Goal: Task Accomplishment & Management: Complete application form

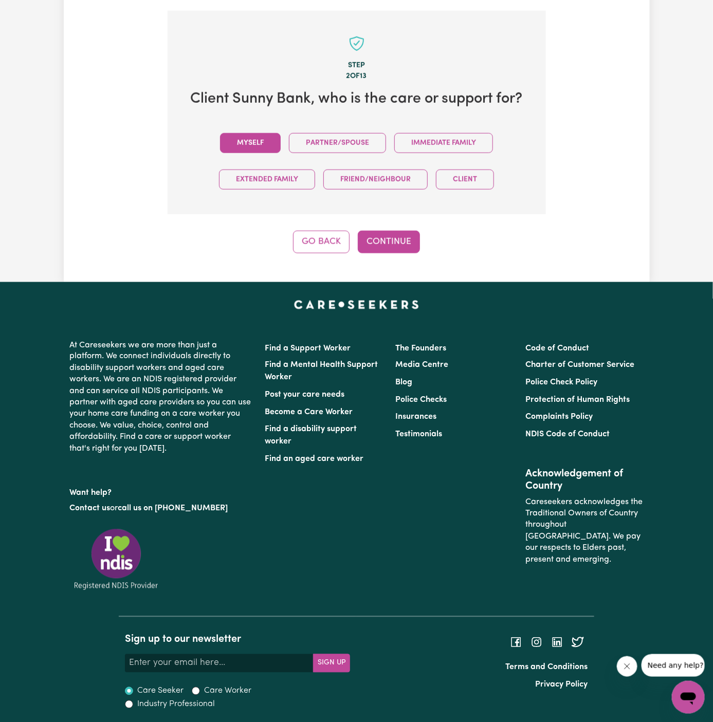
click at [250, 136] on button "Myself" at bounding box center [250, 143] width 61 height 20
click at [382, 228] on div "Step 2 of 13 Client Sunny Bank , who is the care or support for? Myself Partner…" at bounding box center [356, 132] width 378 height 242
click at [389, 237] on button "Continue" at bounding box center [389, 242] width 62 height 23
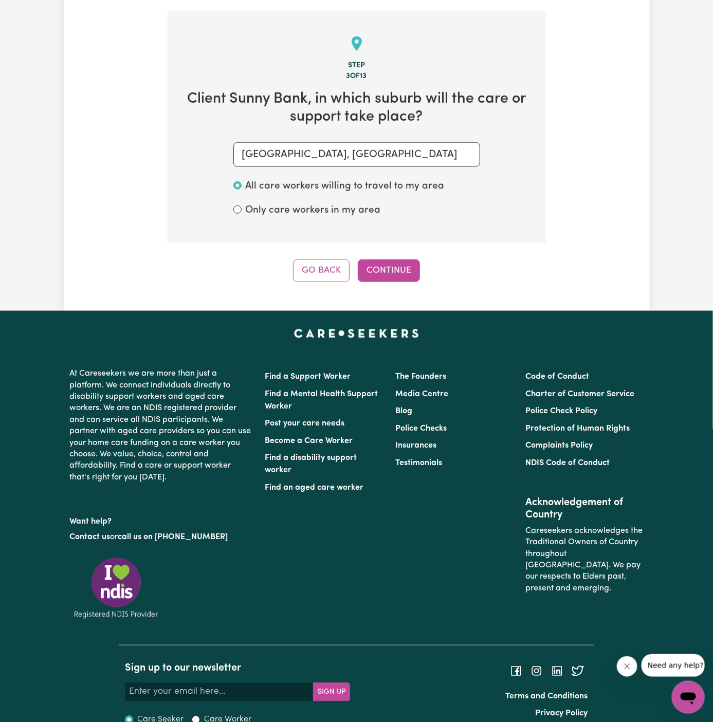
scroll to position [364, 0]
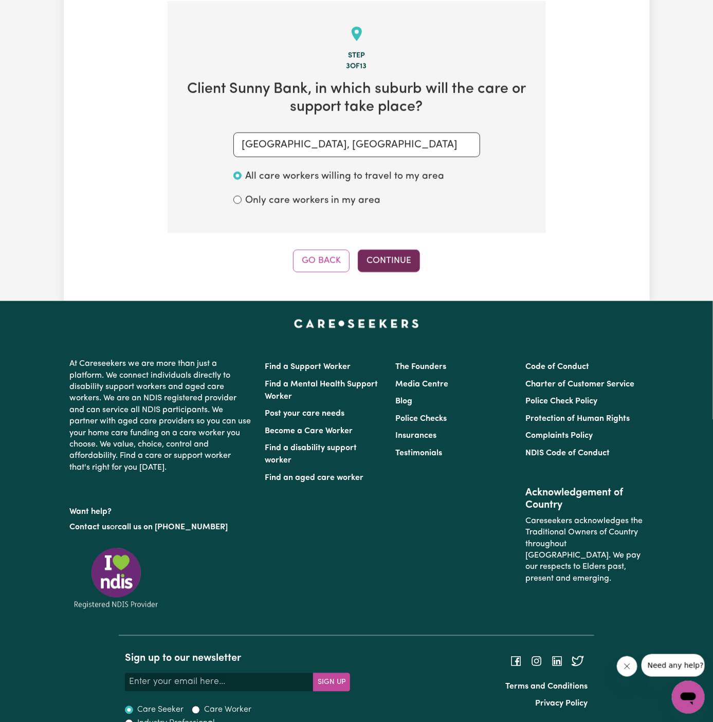
click at [377, 262] on button "Continue" at bounding box center [389, 261] width 62 height 23
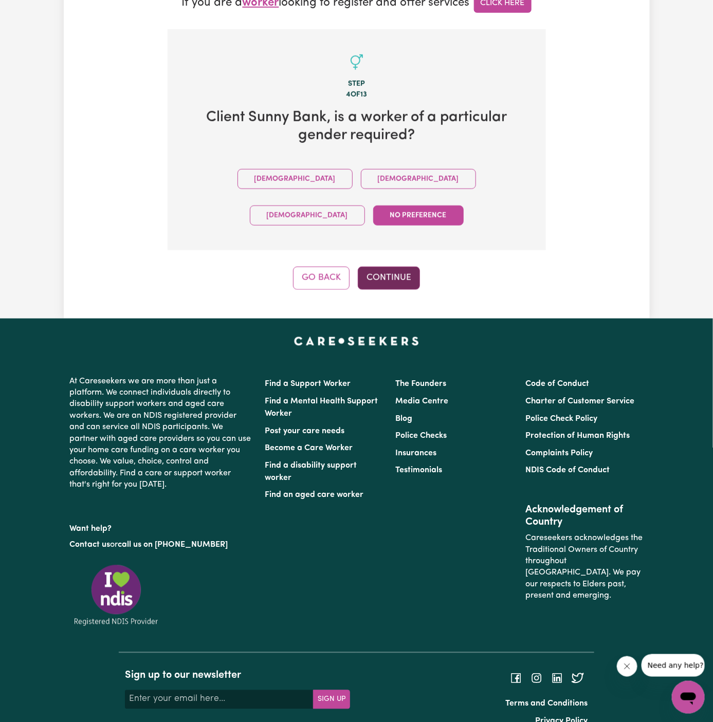
click at [396, 267] on button "Continue" at bounding box center [389, 278] width 62 height 23
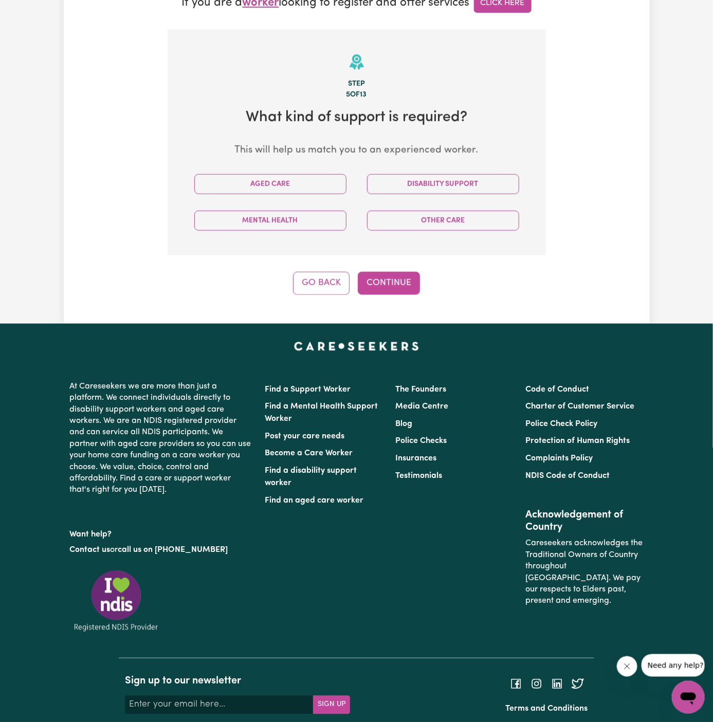
scroll to position [364, 0]
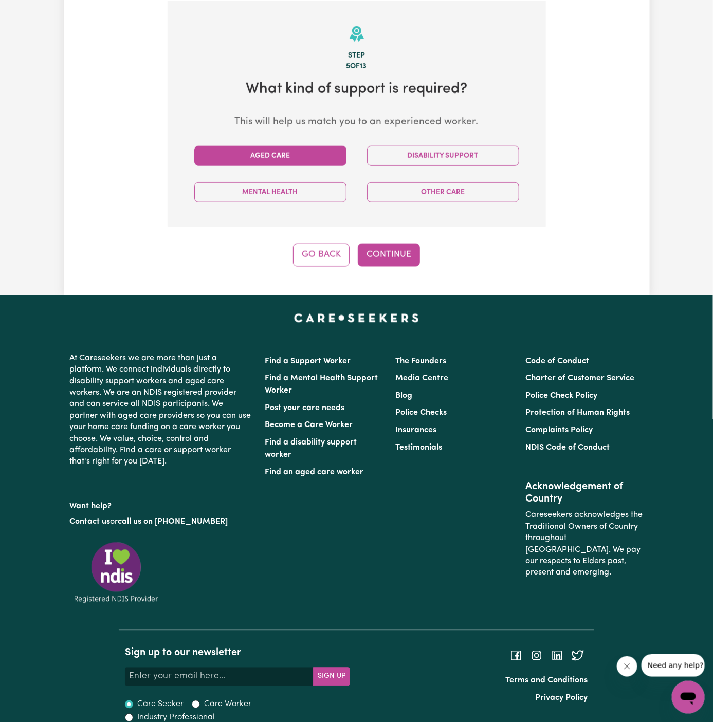
click at [314, 150] on button "Aged Care" at bounding box center [270, 156] width 152 height 20
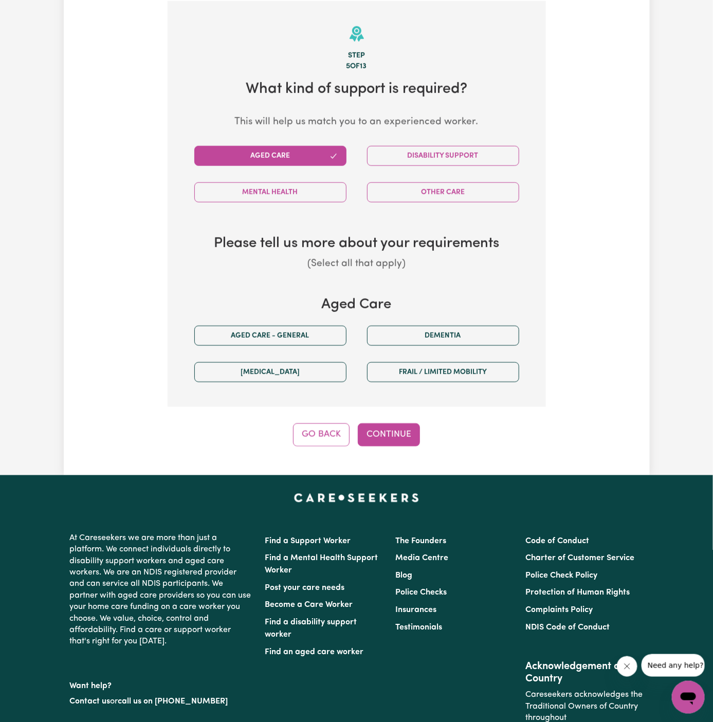
click at [289, 322] on div "Aged care - General" at bounding box center [270, 336] width 173 height 36
click at [289, 323] on div "Aged care - General" at bounding box center [270, 336] width 173 height 36
click at [311, 346] on div "Aged care - General" at bounding box center [270, 336] width 173 height 36
click at [313, 335] on button "Aged care - General" at bounding box center [270, 336] width 152 height 20
click at [383, 437] on button "Continue" at bounding box center [389, 434] width 62 height 23
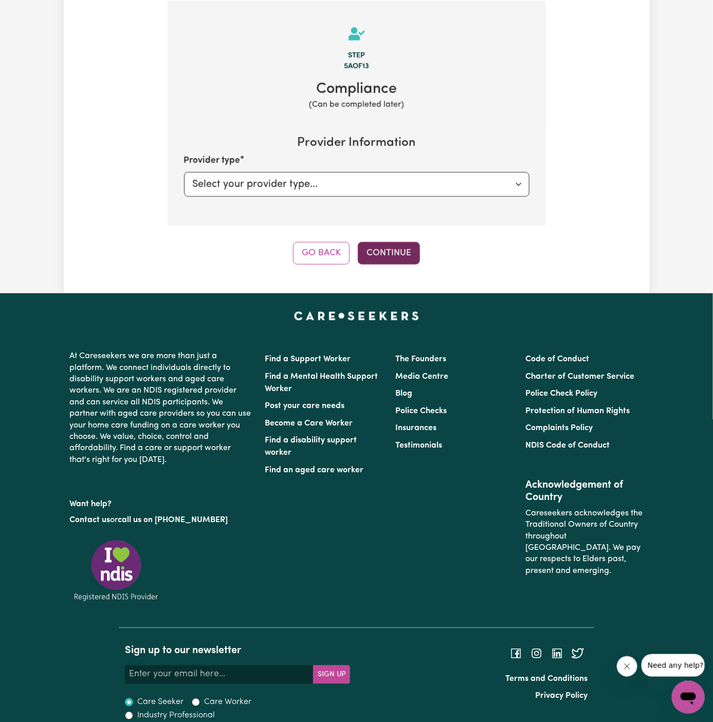
click at [406, 263] on button "Continue" at bounding box center [389, 253] width 62 height 23
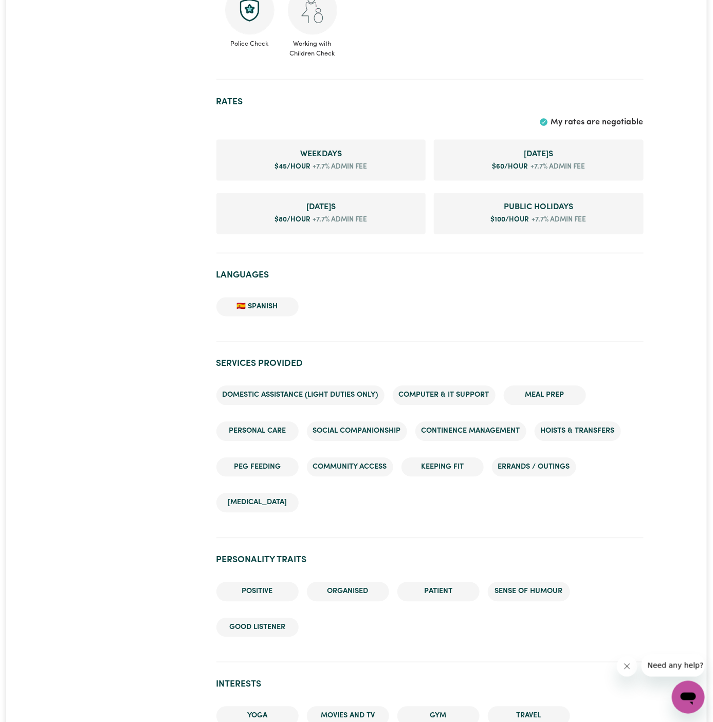
scroll to position [538, 0]
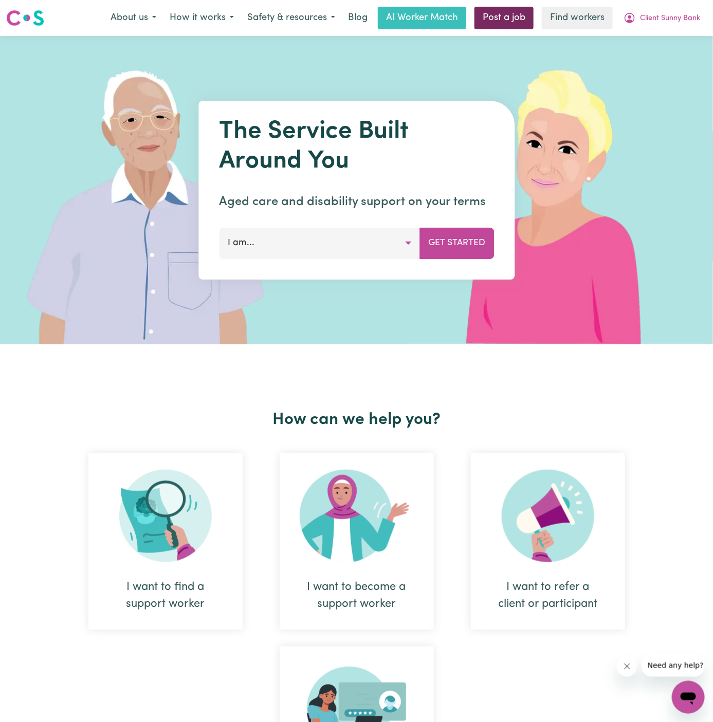
click at [512, 15] on link "Post a job" at bounding box center [503, 18] width 59 height 23
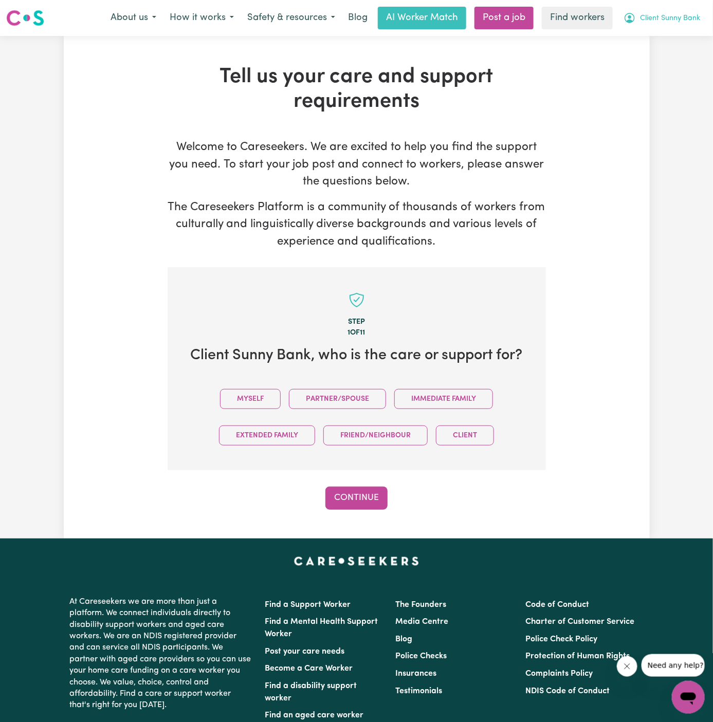
click at [663, 18] on span "Client Sunny Bank" at bounding box center [670, 18] width 60 height 11
click at [663, 62] on link "Logout" at bounding box center [665, 59] width 81 height 20
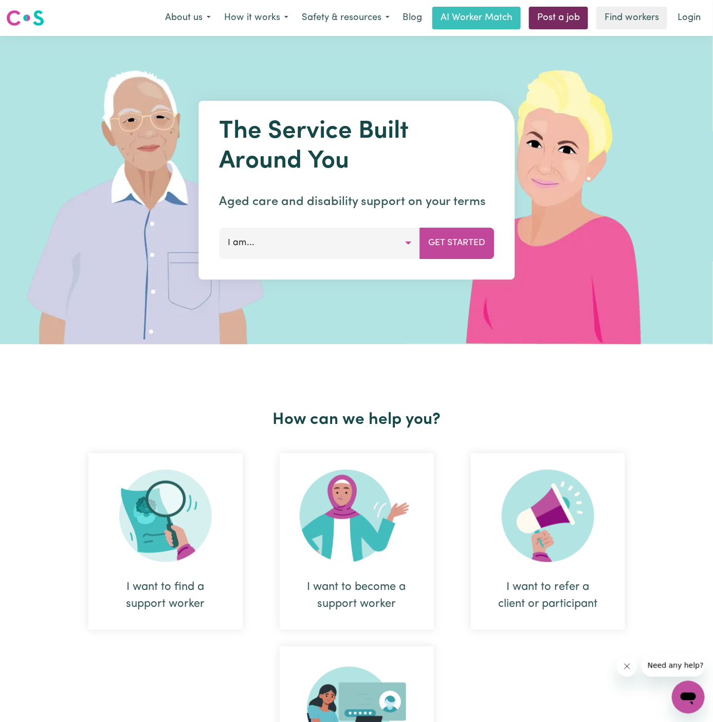
click at [566, 17] on link "Post a job" at bounding box center [558, 18] width 59 height 23
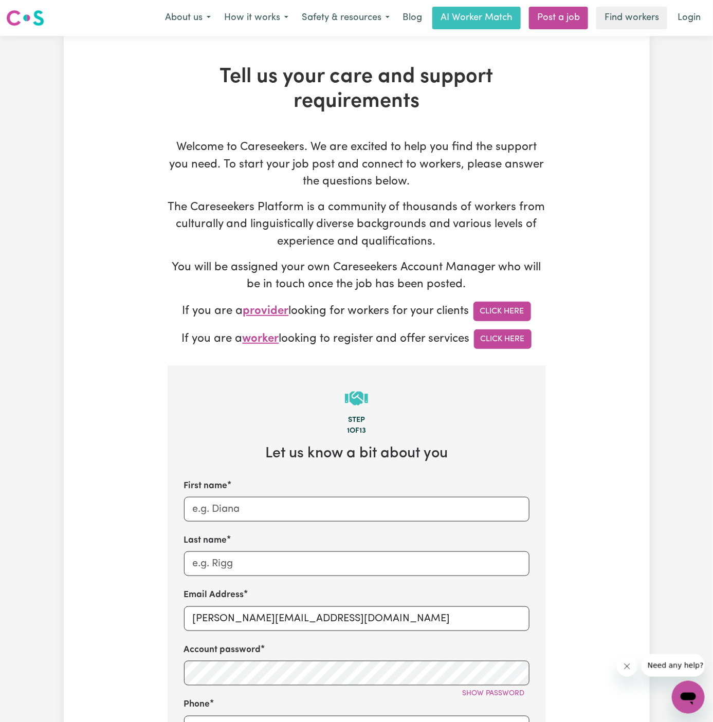
scroll to position [128, 0]
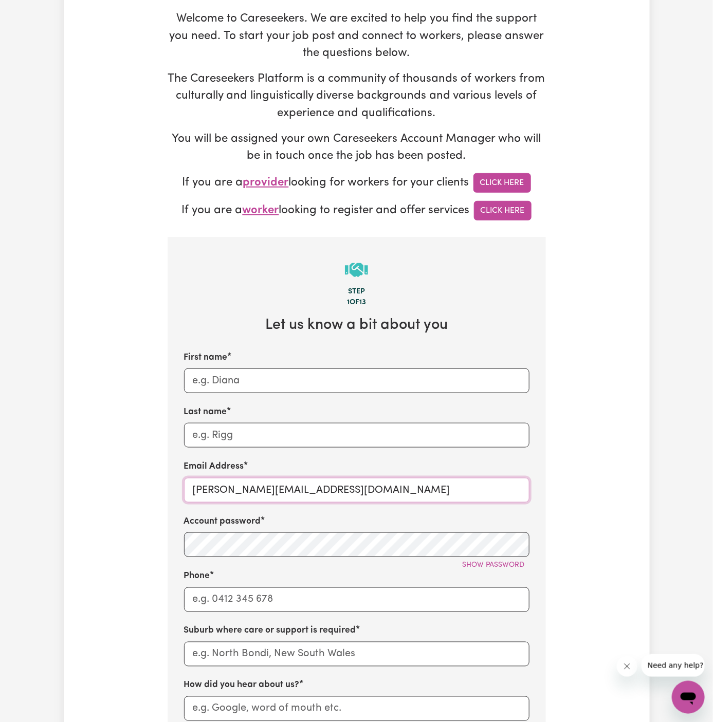
drag, startPoint x: 219, startPoint y: 492, endPoint x: 470, endPoint y: 486, distance: 250.8
click at [470, 486] on input "[PERSON_NAME][EMAIL_ADDRESS][DOMAIN_NAME]" at bounding box center [356, 490] width 345 height 25
click at [321, 496] on input "[PERSON_NAME][EMAIL_ADDRESS][DOMAIN_NAME]" at bounding box center [356, 490] width 345 height 25
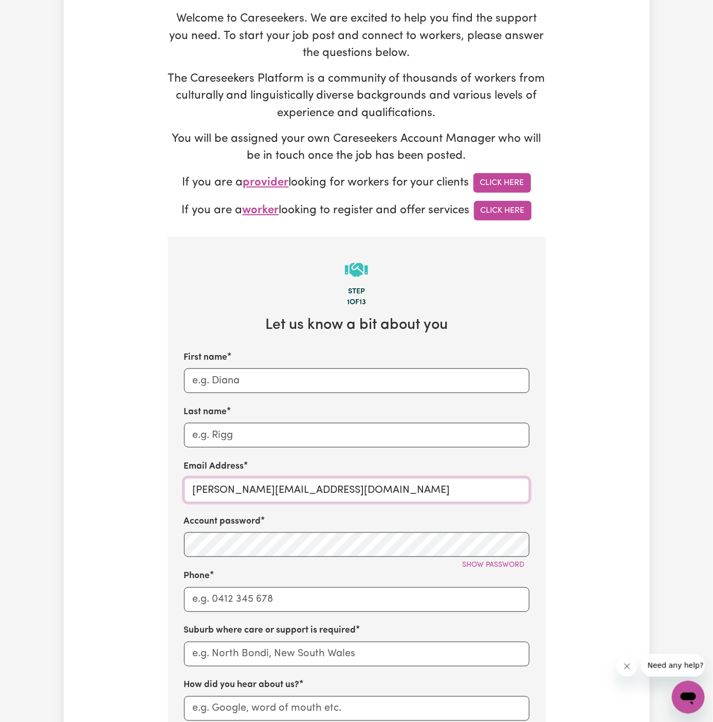
paste input "ClientLismoreMC"
type input "[EMAIL_ADDRESS][DOMAIN_NAME]"
click at [345, 521] on div "Account password Show password" at bounding box center [356, 536] width 345 height 42
click at [414, 381] on input "First name" at bounding box center [356, 380] width 345 height 25
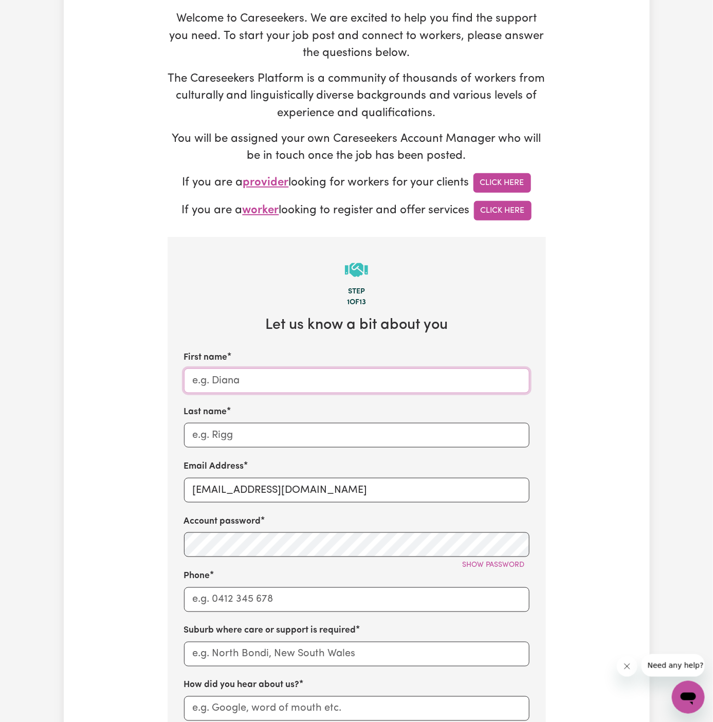
paste input "ClientLismore"
click at [219, 380] on input "ClientLismore" at bounding box center [356, 380] width 345 height 25
type input "Client Lismore"
click at [248, 439] on input "Last name" at bounding box center [356, 435] width 345 height 25
paste input "Morpheus Care"
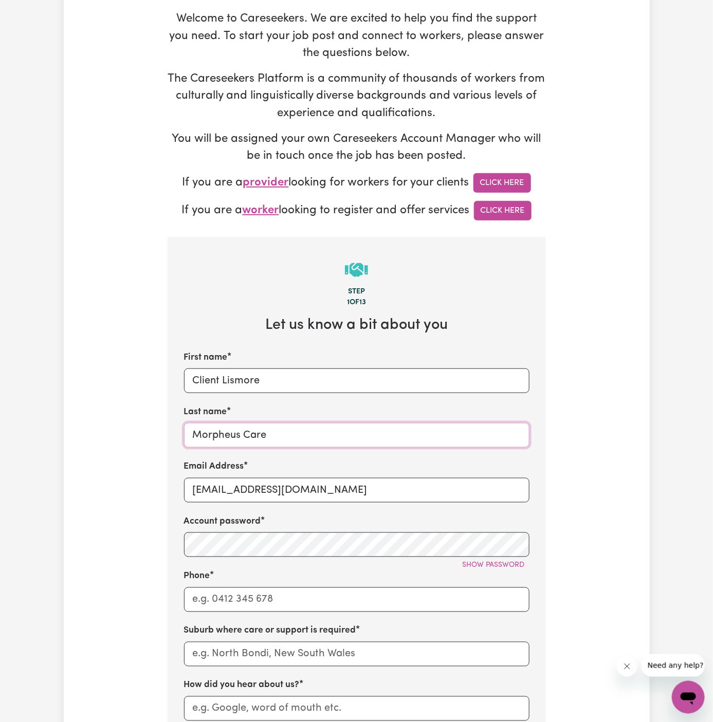
type input "Morpheus Care"
click at [230, 603] on input "Phone" at bounding box center [356, 599] width 345 height 25
type input "1300765465"
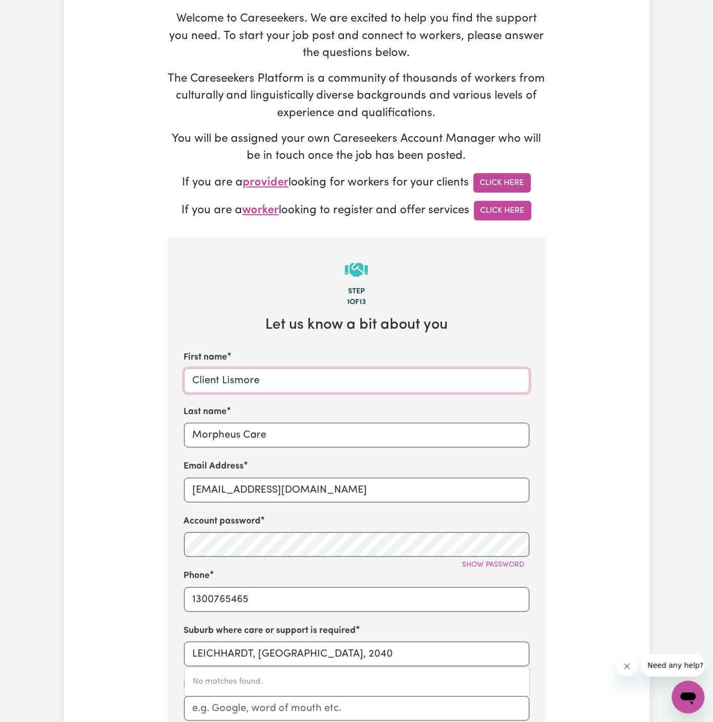
click at [235, 376] on input "Client Lismore" at bounding box center [356, 380] width 345 height 25
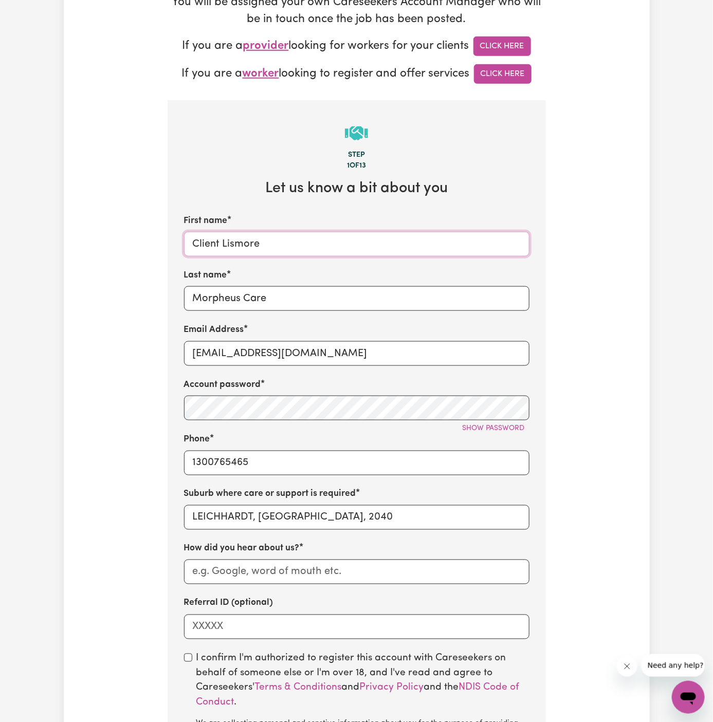
scroll to position [362, 0]
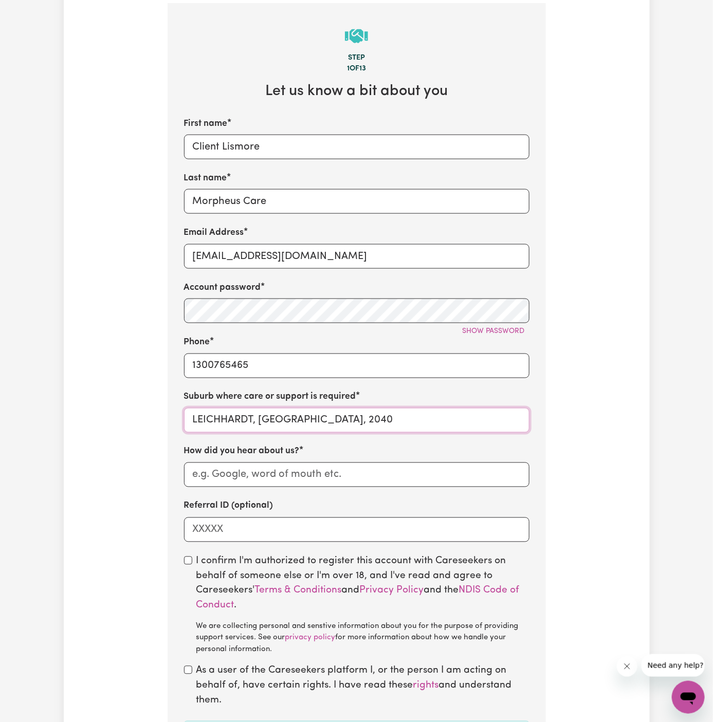
click at [268, 413] on input "LEICHHARDT, [GEOGRAPHIC_DATA], 2040" at bounding box center [356, 420] width 345 height 25
paste input "ismore"
type input "Lismore"
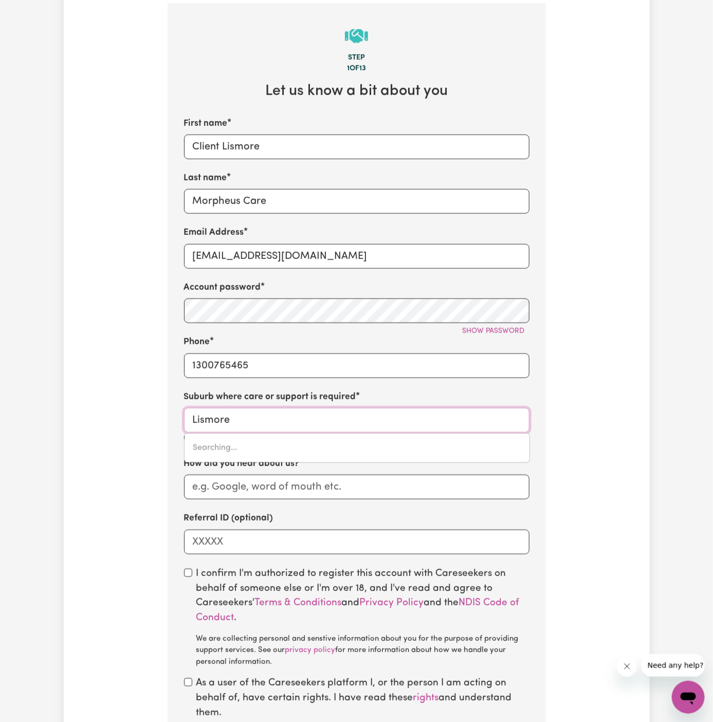
type input "Lismore, [GEOGRAPHIC_DATA], 2480"
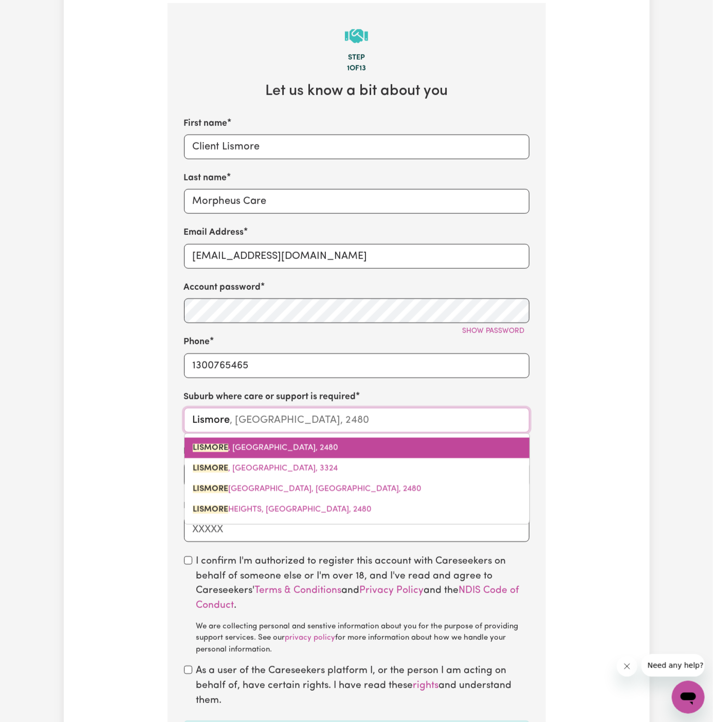
click at [289, 447] on span "[GEOGRAPHIC_DATA] , [GEOGRAPHIC_DATA], 2480" at bounding box center [265, 448] width 145 height 8
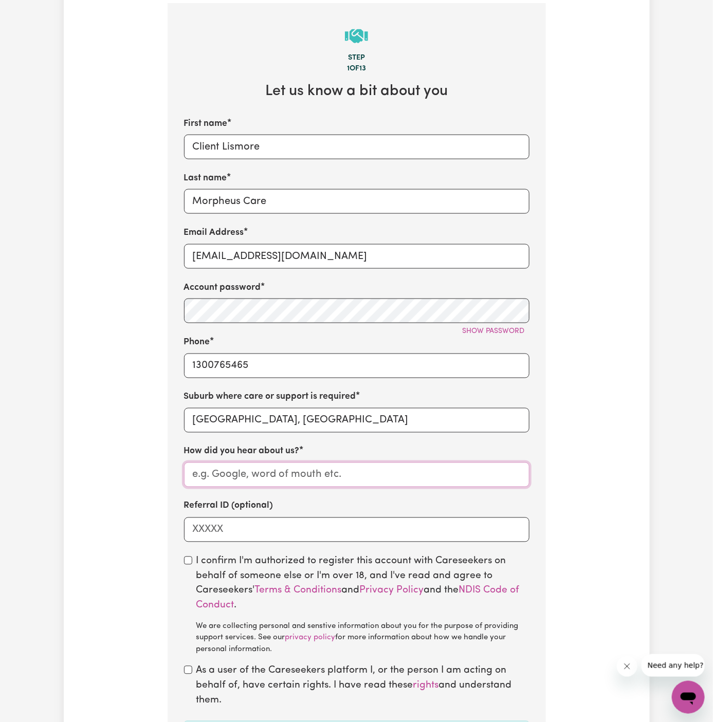
click at [264, 473] on input "How did you hear about us?" at bounding box center [356, 474] width 345 height 25
click at [215, 193] on input "Morpheus Care" at bounding box center [356, 201] width 345 height 25
click at [227, 466] on input "How did you hear about us?" at bounding box center [356, 474] width 345 height 25
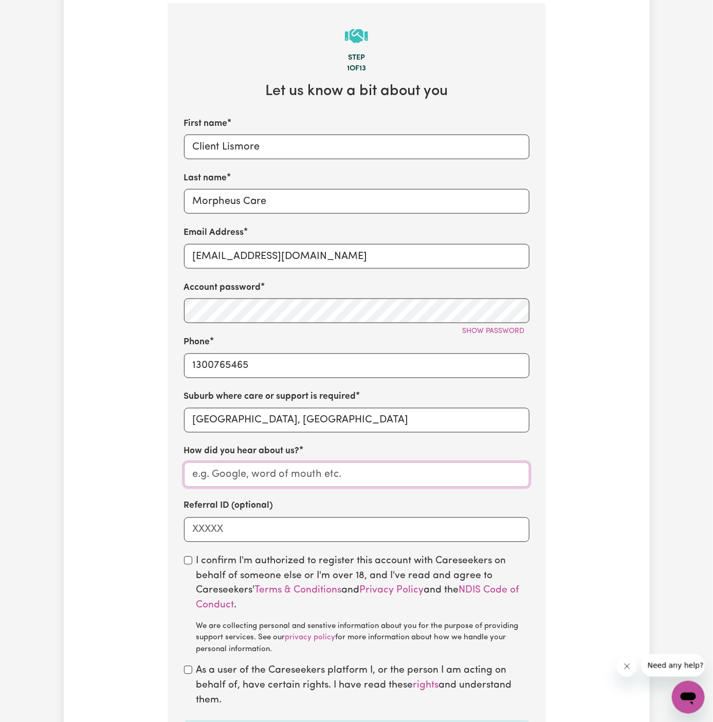
paste input "Morpheus Care"
type input "Morpheus Care"
click at [187, 563] on input "checkbox" at bounding box center [188, 560] width 8 height 8
checkbox input "true"
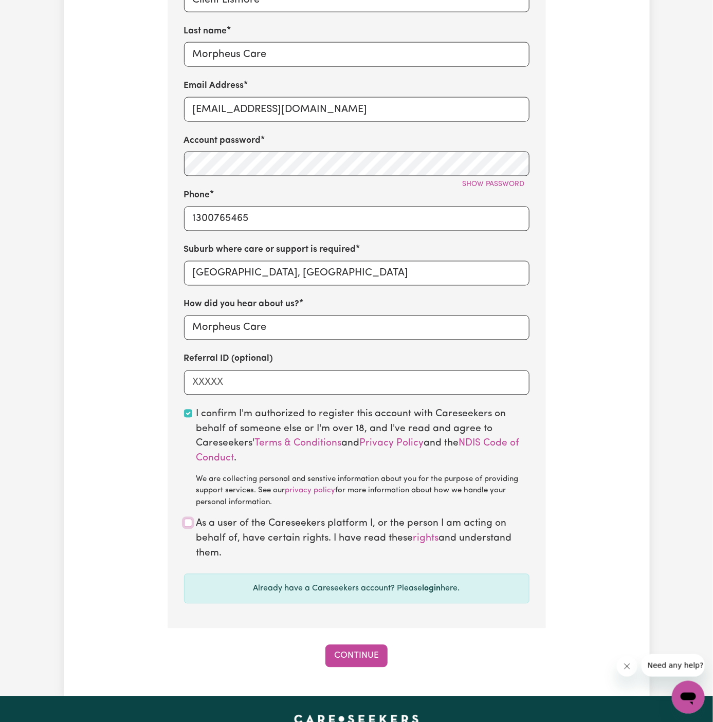
click at [187, 521] on input "checkbox" at bounding box center [188, 523] width 8 height 8
checkbox input "true"
click at [361, 647] on button "Continue" at bounding box center [356, 656] width 62 height 23
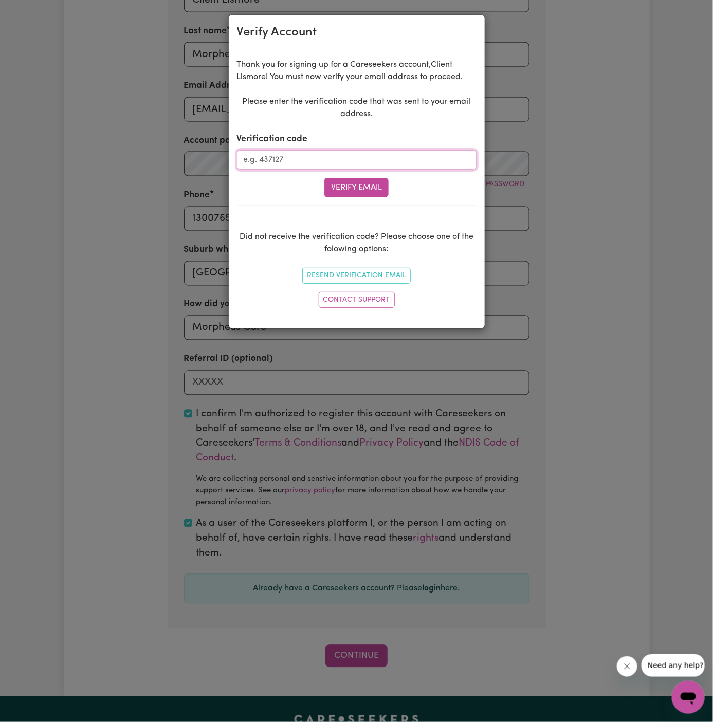
click at [292, 163] on input "Verification code" at bounding box center [356, 160] width 239 height 20
paste input "924952"
type input "924952"
click at [364, 193] on button "Verify Email" at bounding box center [356, 188] width 64 height 20
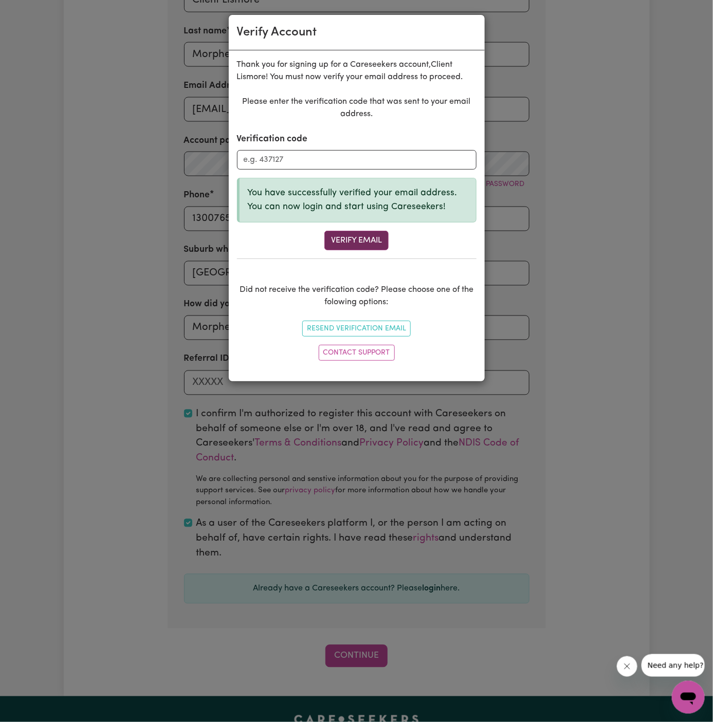
scroll to position [354, 0]
